Goal: Task Accomplishment & Management: Use online tool/utility

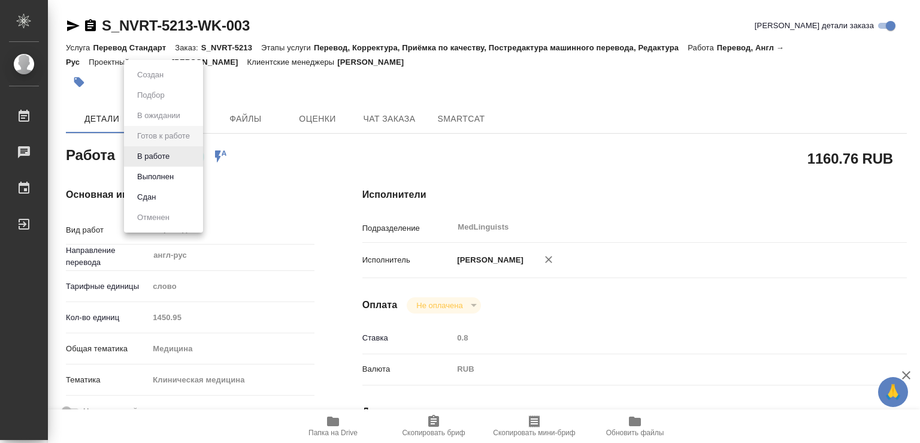
click at [194, 153] on body "🙏 .cls-1 fill:#fff; AWATERA Chechilova [PERSON_NAME] 0 Чаты График Выйти S_NVRT…" at bounding box center [460, 221] width 920 height 443
click at [154, 155] on button "В работе" at bounding box center [154, 156] width 40 height 13
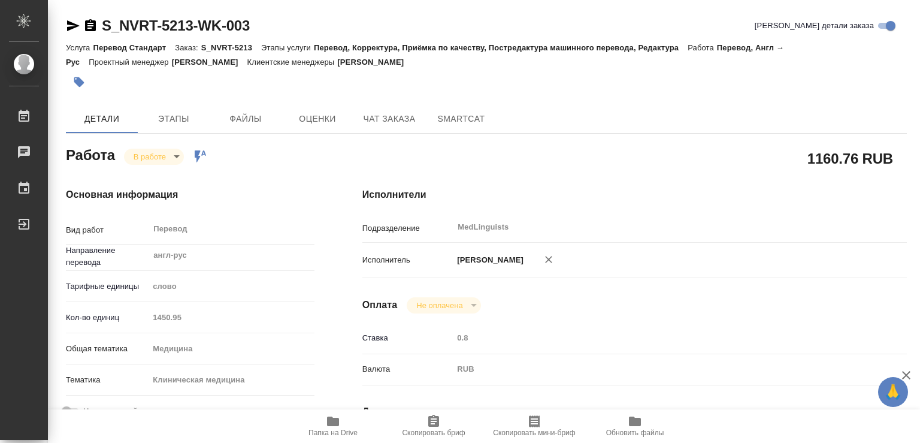
type textarea "x"
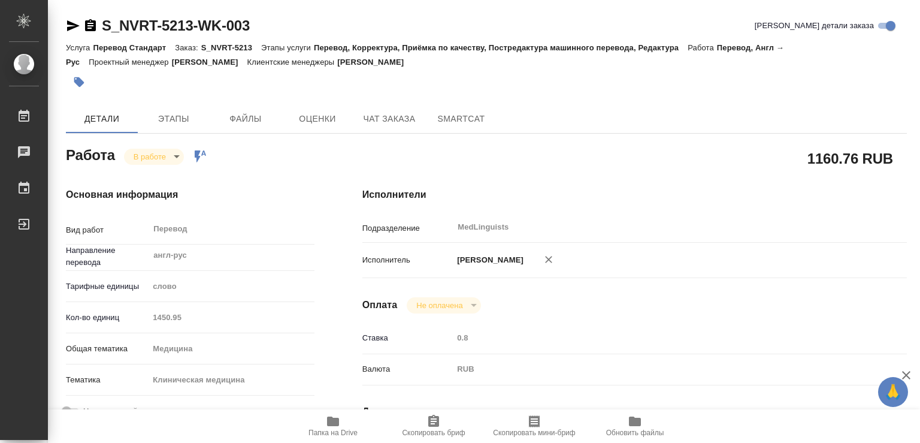
type textarea "x"
